Goal: Task Accomplishment & Management: Complete application form

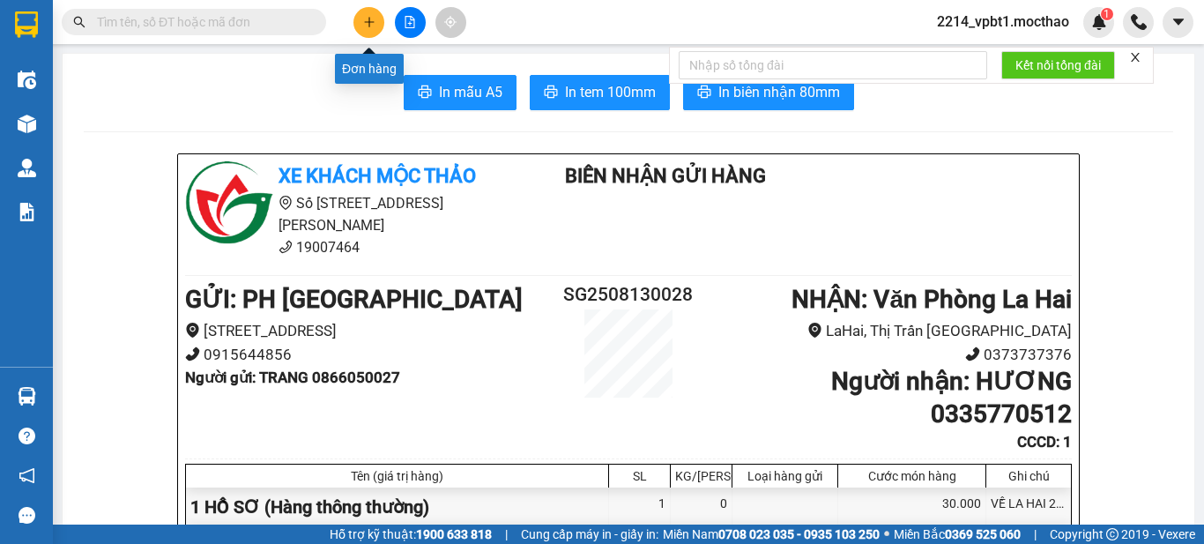
click at [378, 32] on button at bounding box center [368, 22] width 31 height 31
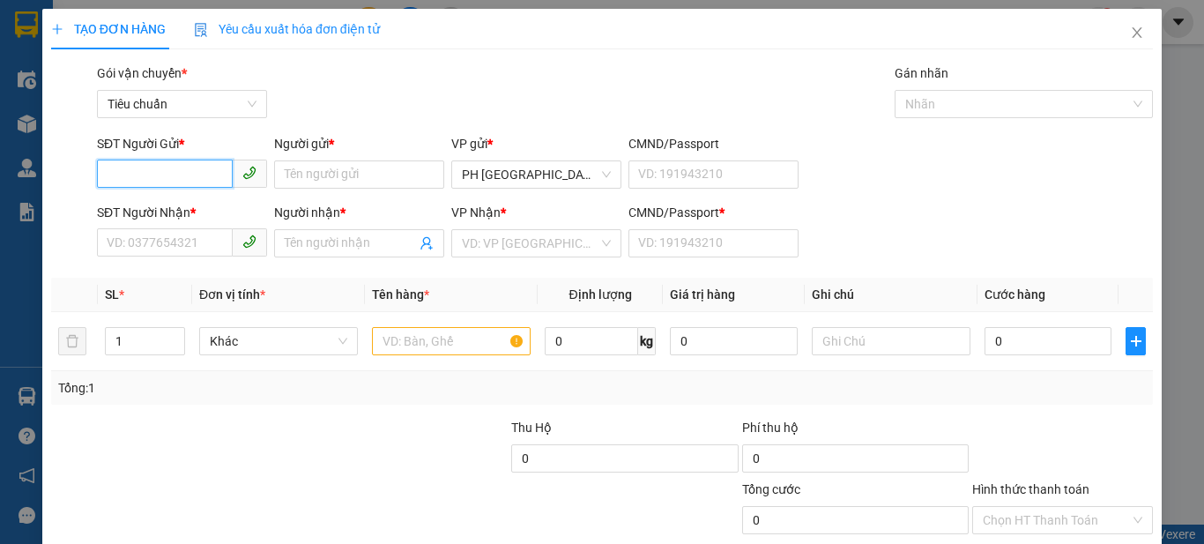
click at [215, 182] on input "SĐT Người Gửi *" at bounding box center [165, 173] width 136 height 28
click at [163, 206] on div "0784803057 - PHI" at bounding box center [180, 209] width 147 height 19
type input "0784803057"
type input "PHI"
type input "0934845454"
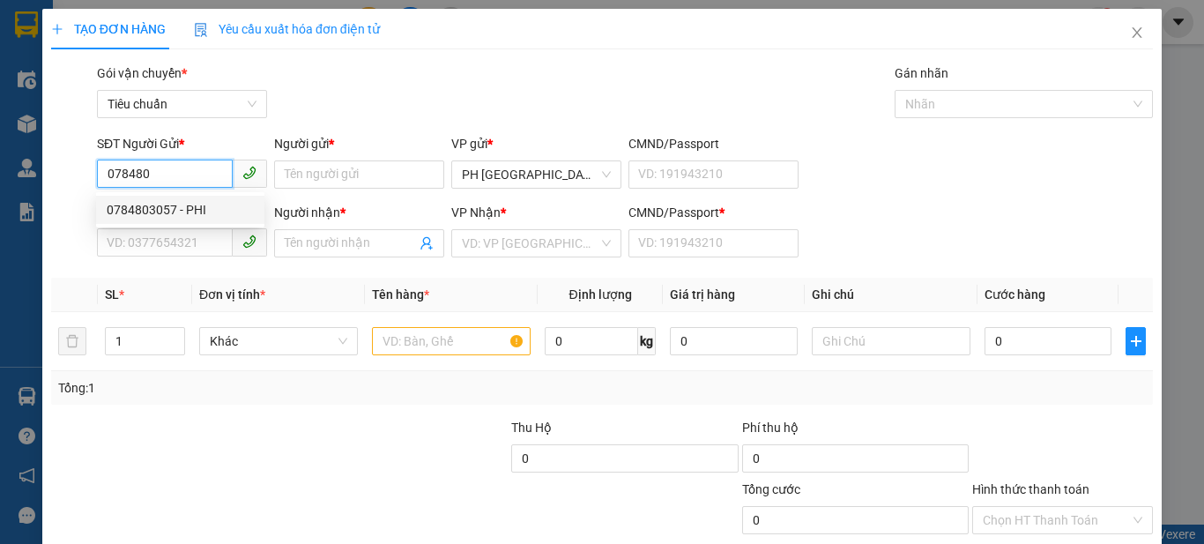
type input "CƯƠNG"
type input "1"
type input "30.000"
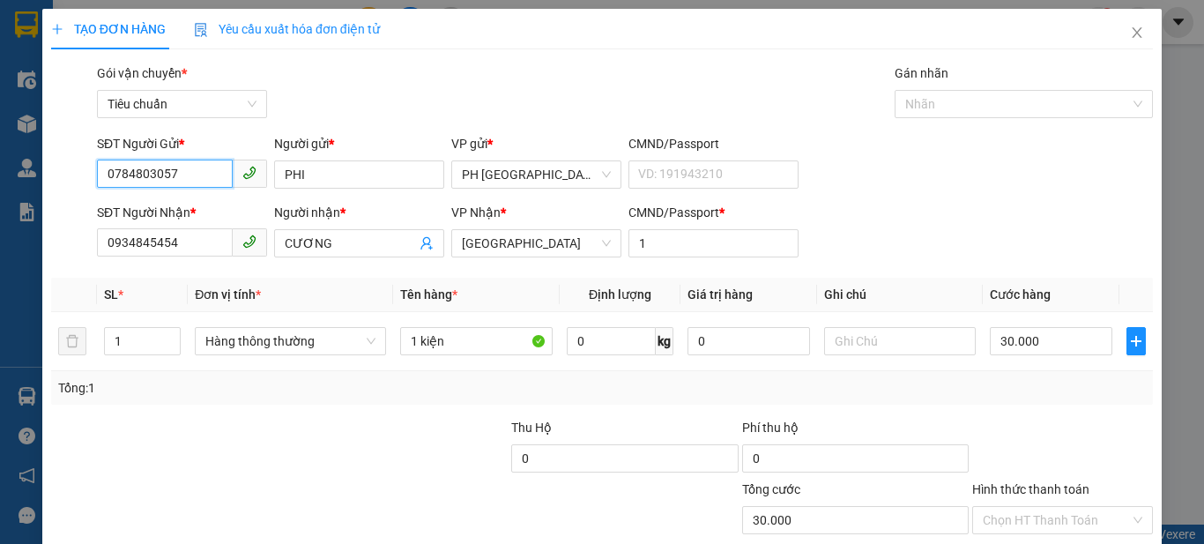
scroll to position [108, 0]
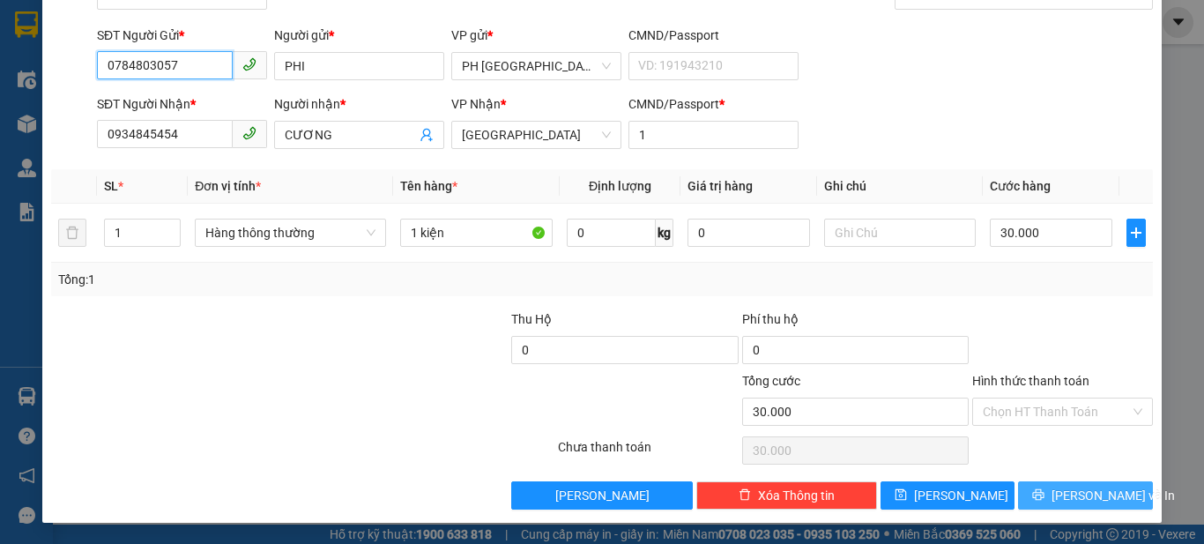
type input "0784803057"
click at [1034, 486] on button "[PERSON_NAME] và In" at bounding box center [1085, 495] width 135 height 28
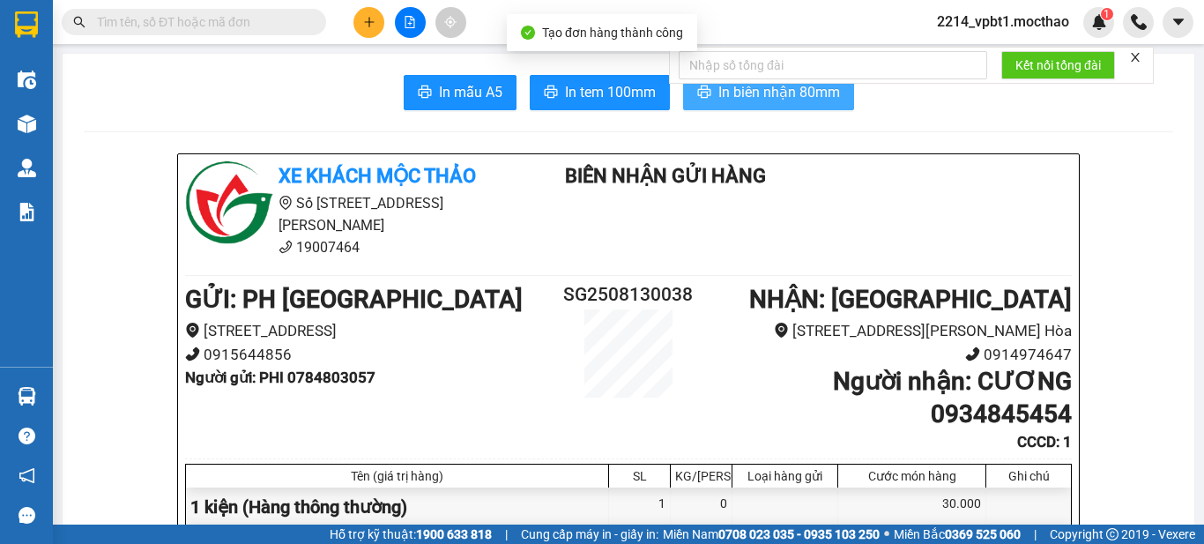
click at [754, 97] on span "In biên nhận 80mm" at bounding box center [779, 92] width 122 height 22
